Goal: Information Seeking & Learning: Learn about a topic

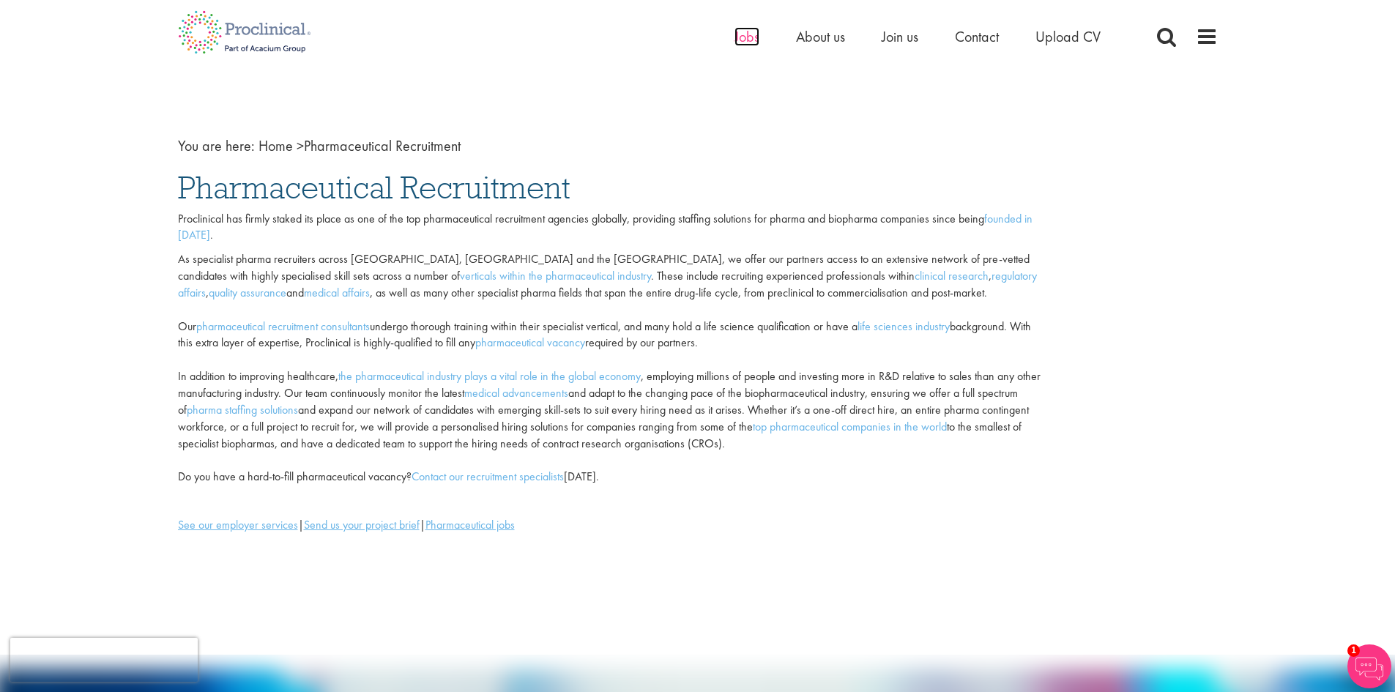
click at [743, 39] on span "Jobs" at bounding box center [747, 36] width 25 height 19
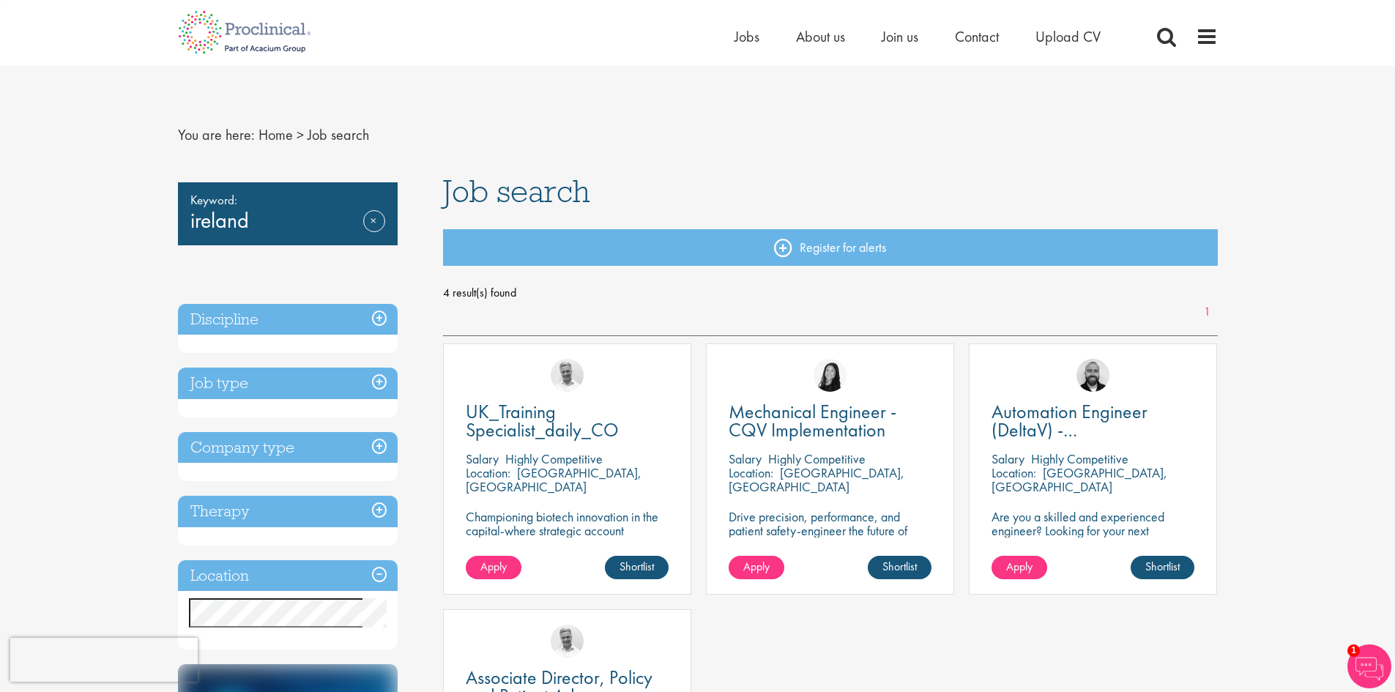
drag, startPoint x: 1404, startPoint y: 149, endPoint x: 1405, endPoint y: 20, distance: 129.6
